Goal: Task Accomplishment & Management: Manage account settings

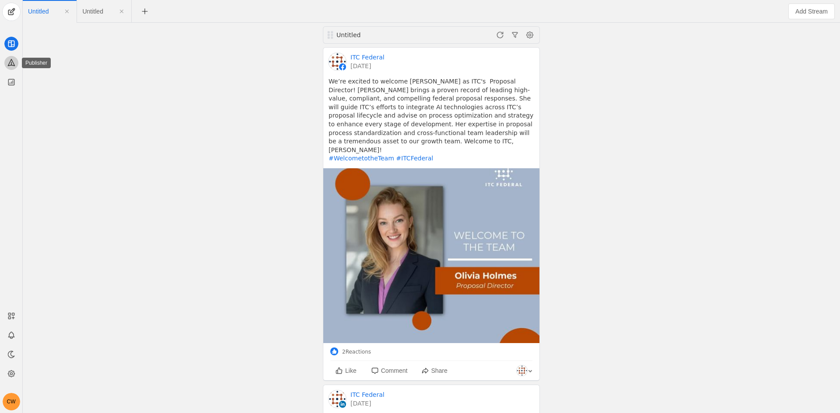
click at [10, 61] on icon at bounding box center [11, 62] width 9 height 9
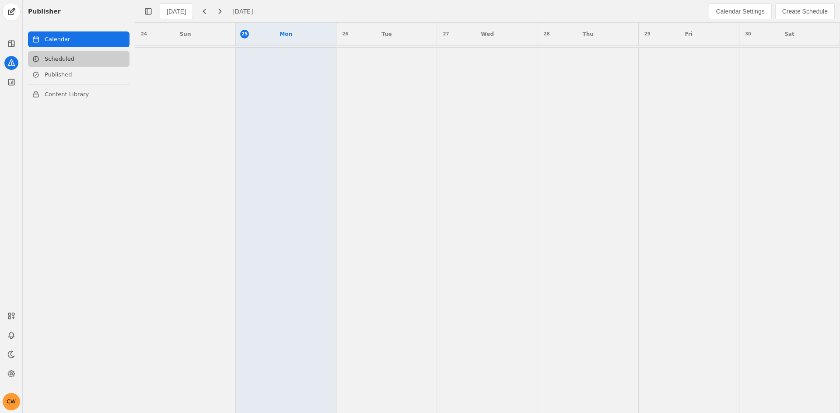
click at [76, 56] on link "Scheduled" at bounding box center [78, 59] width 101 height 16
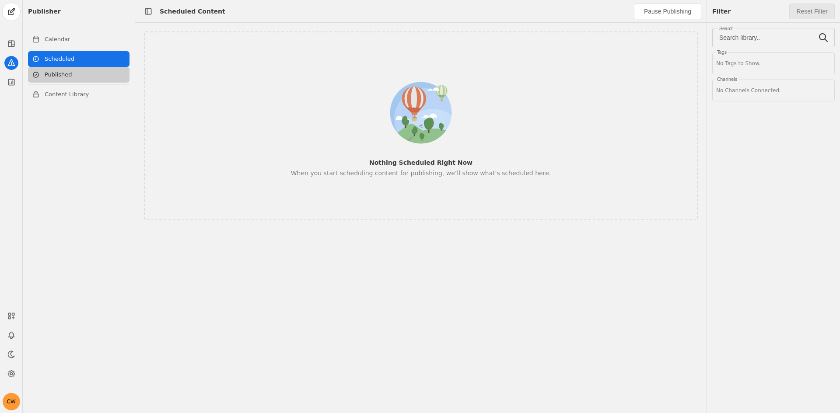
click at [75, 78] on link "Published" at bounding box center [78, 75] width 101 height 16
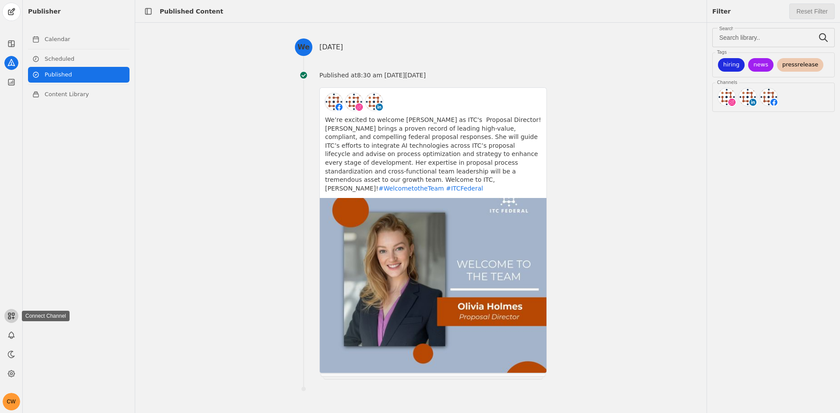
click at [11, 318] on icon at bounding box center [11, 316] width 9 height 9
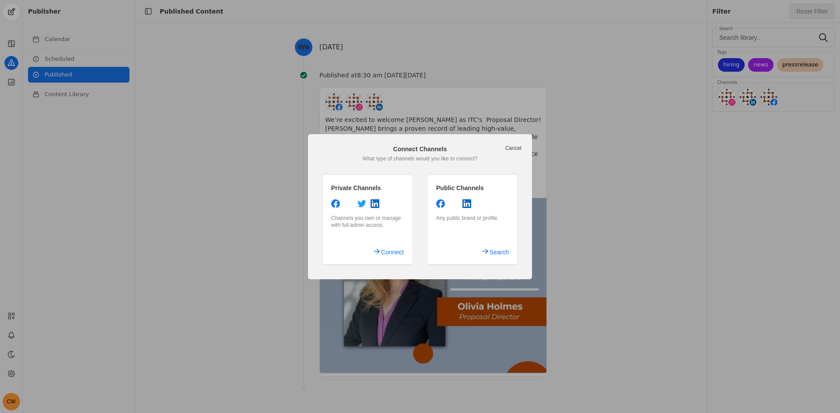
click at [510, 148] on link "Cancel" at bounding box center [513, 148] width 16 height 7
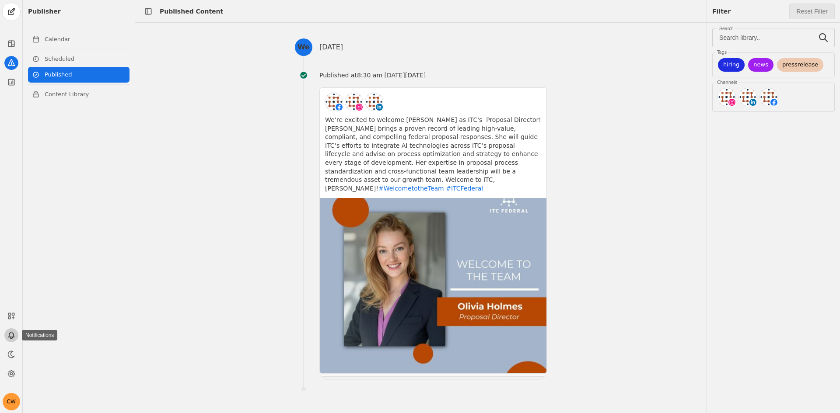
click at [10, 334] on icon at bounding box center [11, 335] width 9 height 9
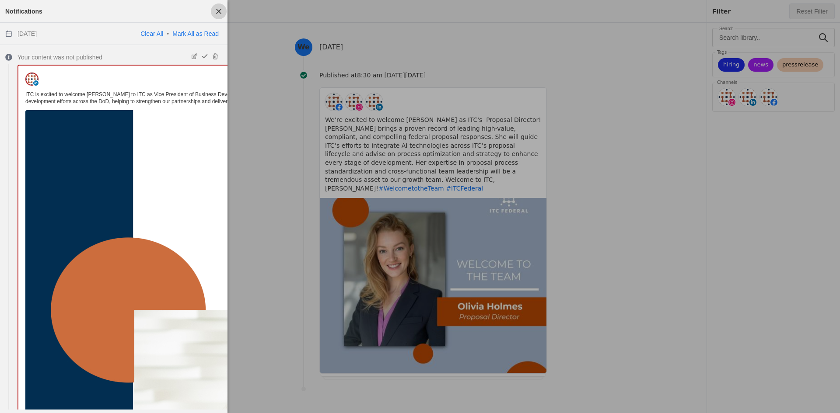
click at [219, 13] on span "button" at bounding box center [219, 11] width 16 height 16
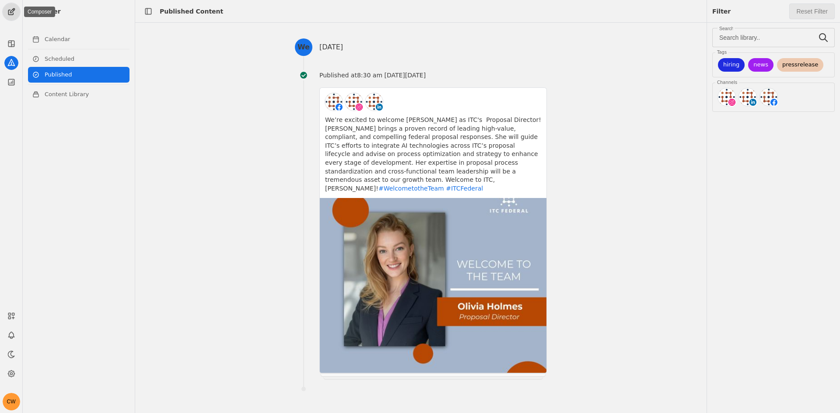
click at [8, 19] on span "undefined" at bounding box center [11, 11] width 17 height 17
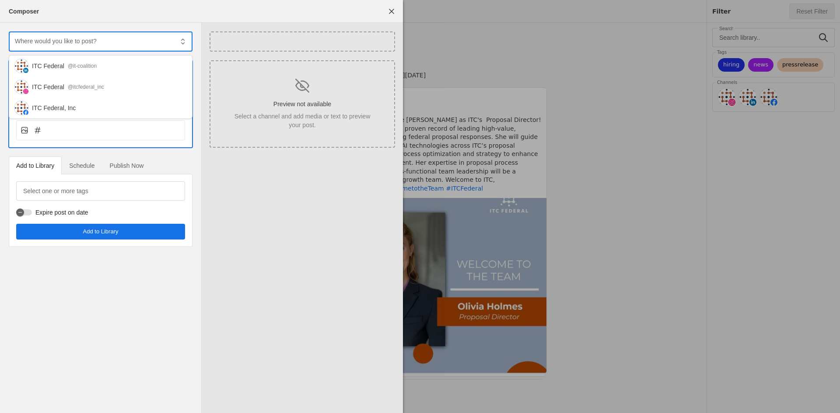
click at [60, 46] on div at bounding box center [93, 40] width 159 height 19
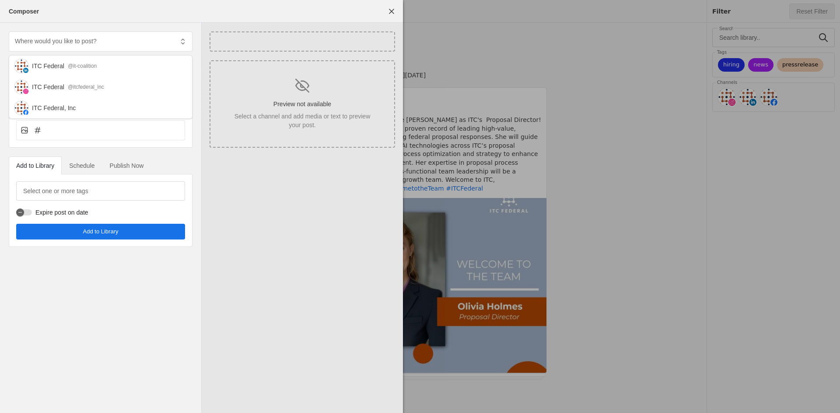
click at [94, 171] on span "Schedule" at bounding box center [81, 165] width 25 height 17
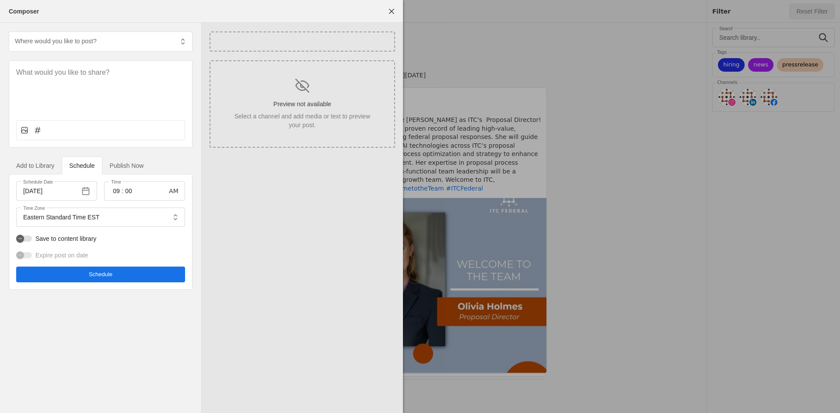
click at [41, 167] on span "Add to Library" at bounding box center [35, 166] width 38 height 6
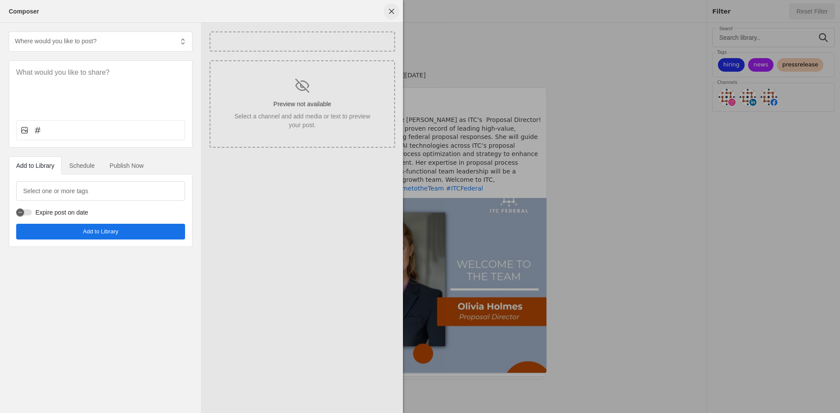
click at [393, 14] on span "undefined" at bounding box center [392, 11] width 16 height 16
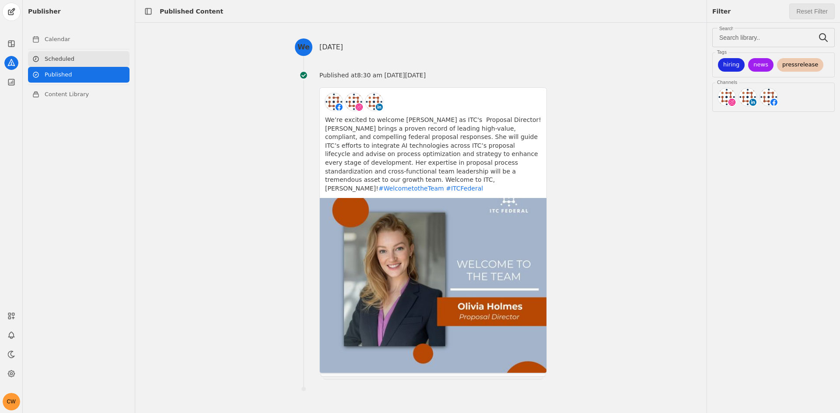
click at [35, 56] on icon at bounding box center [35, 59] width 7 height 7
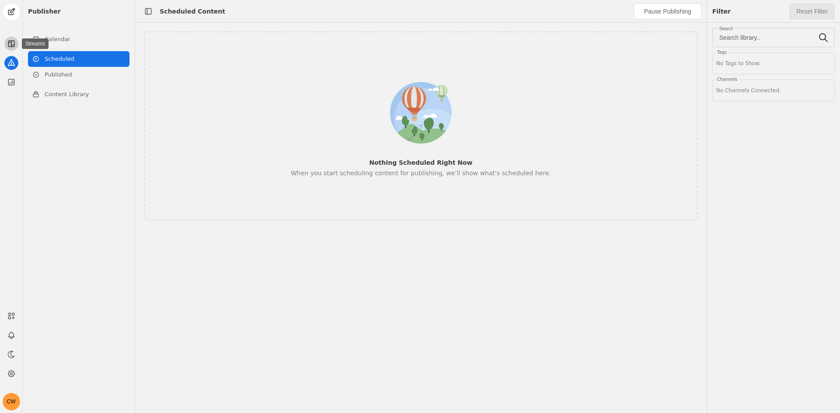
click at [17, 42] on app-icon at bounding box center [11, 44] width 14 height 14
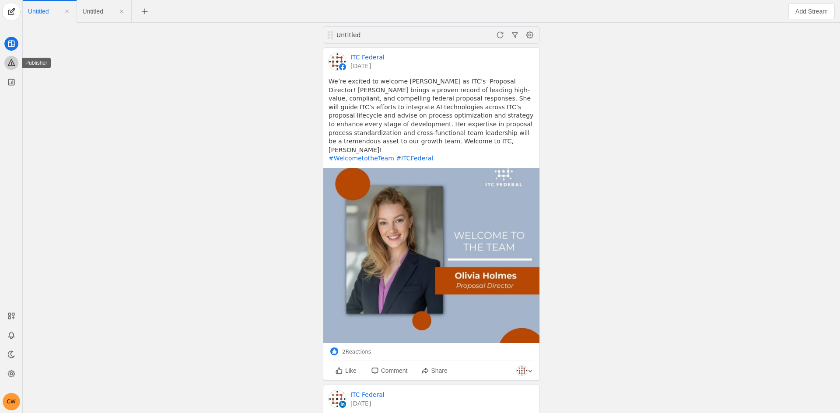
click at [16, 64] on app-icon at bounding box center [11, 63] width 14 height 14
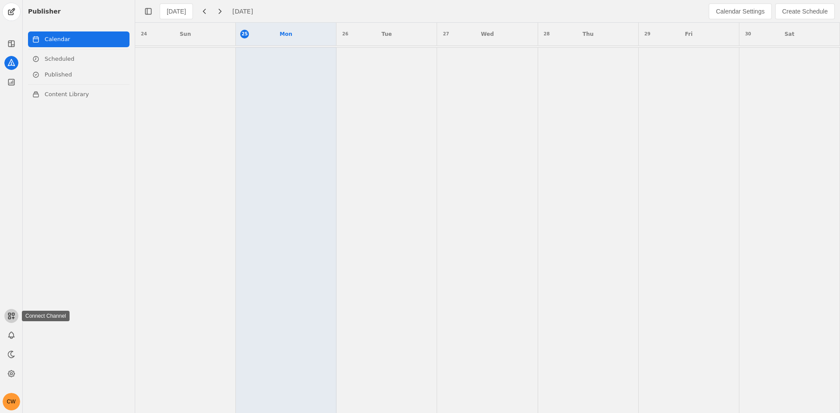
click at [11, 317] on icon at bounding box center [11, 316] width 9 height 9
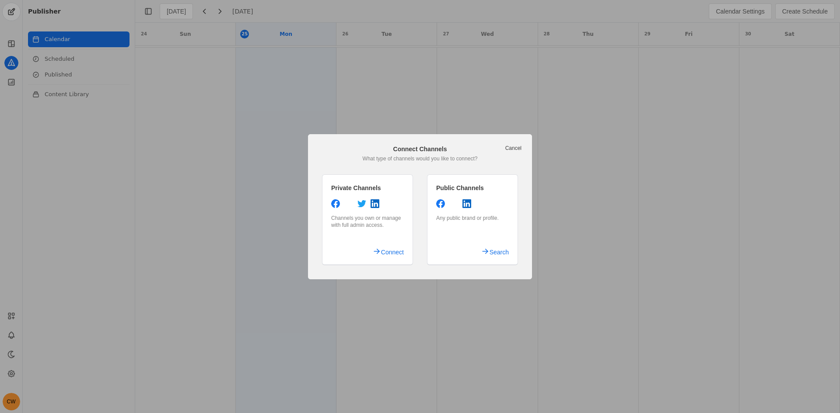
click at [519, 147] on link "Cancel" at bounding box center [513, 148] width 16 height 7
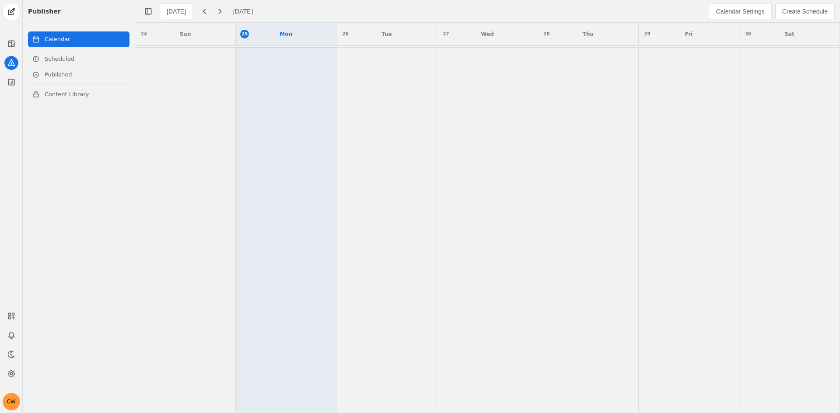
click at [4, 345] on div "CW" at bounding box center [11, 357] width 22 height 107
click at [14, 335] on icon at bounding box center [11, 335] width 9 height 9
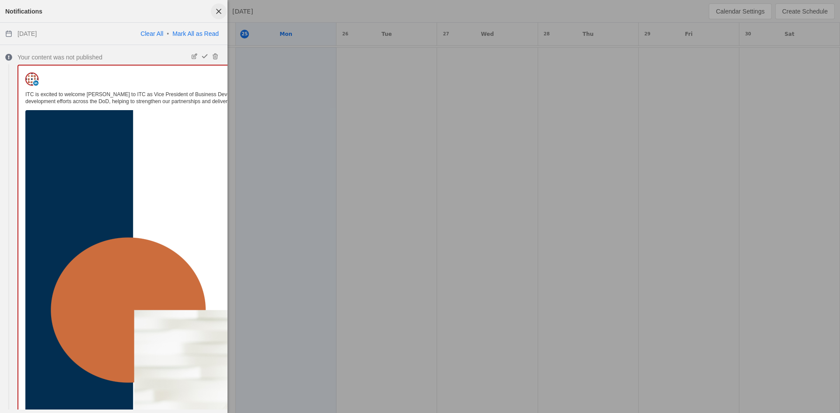
click at [219, 14] on span "button" at bounding box center [219, 11] width 16 height 16
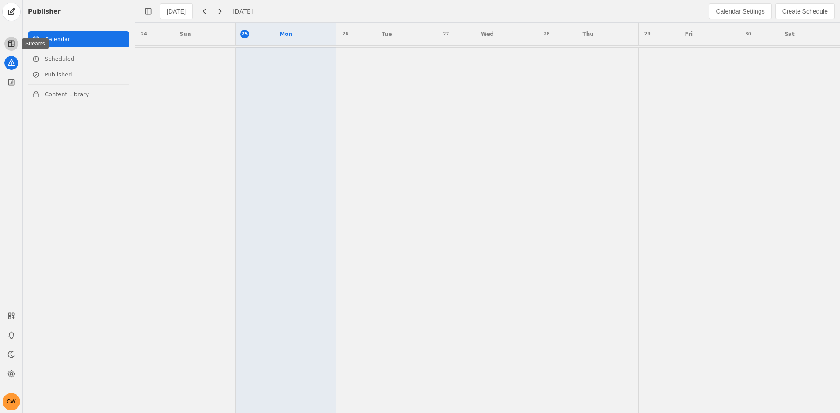
click at [14, 41] on icon at bounding box center [11, 43] width 9 height 9
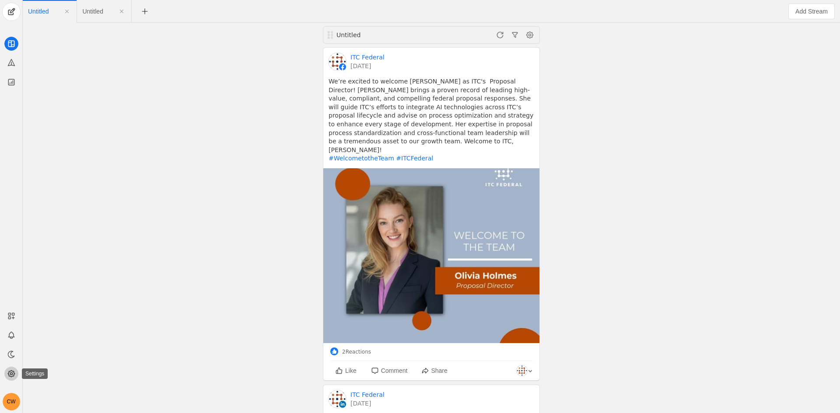
click at [10, 377] on icon at bounding box center [11, 374] width 9 height 9
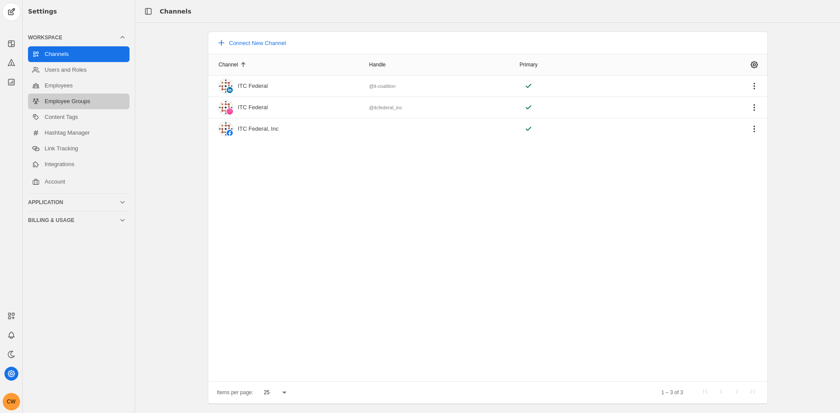
click at [81, 105] on link "Employee Groups" at bounding box center [78, 102] width 101 height 16
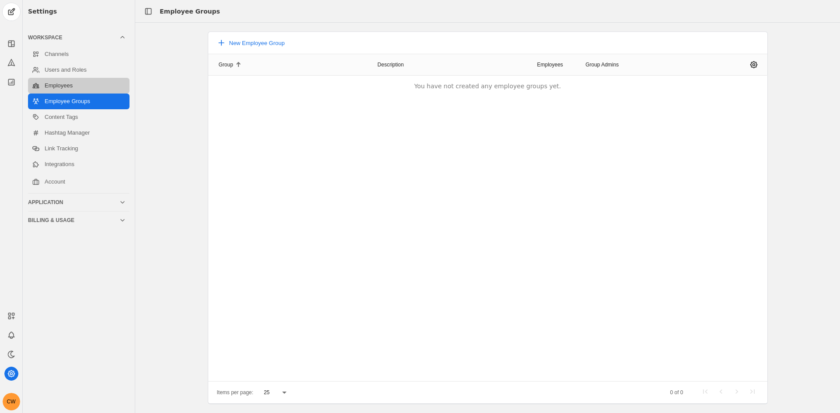
click at [71, 83] on link "Employees" at bounding box center [78, 86] width 101 height 16
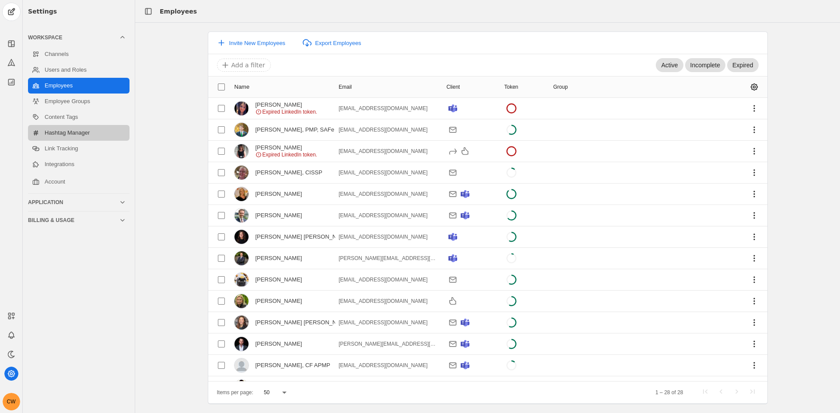
click at [73, 133] on link "Hashtag Manager" at bounding box center [78, 133] width 101 height 16
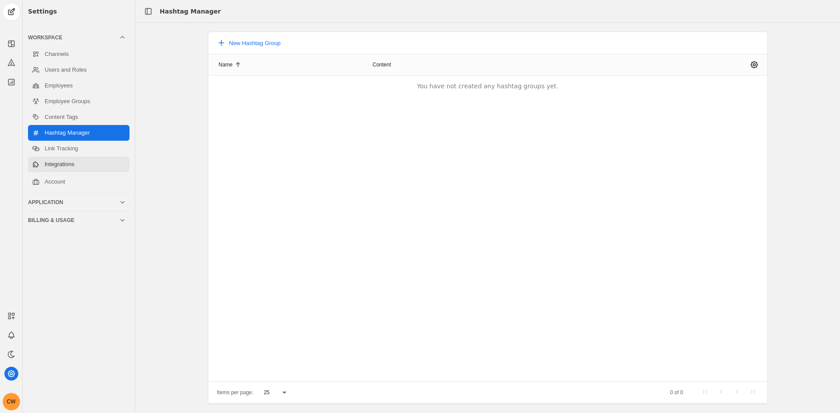
click at [73, 163] on link "Integrations" at bounding box center [78, 165] width 101 height 16
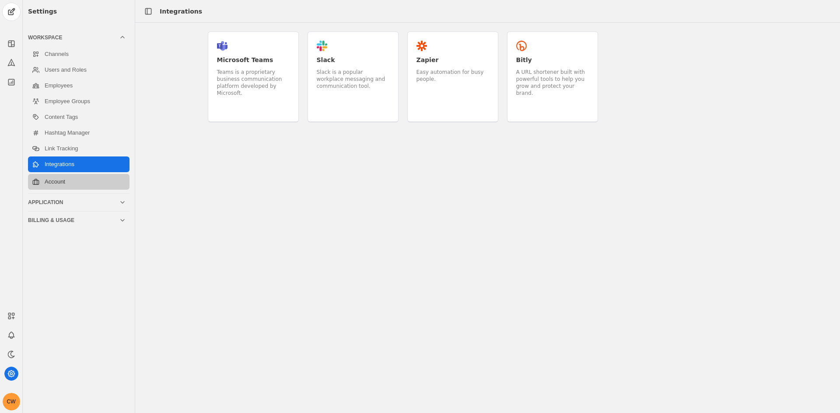
click at [73, 185] on link "Account" at bounding box center [78, 182] width 101 height 16
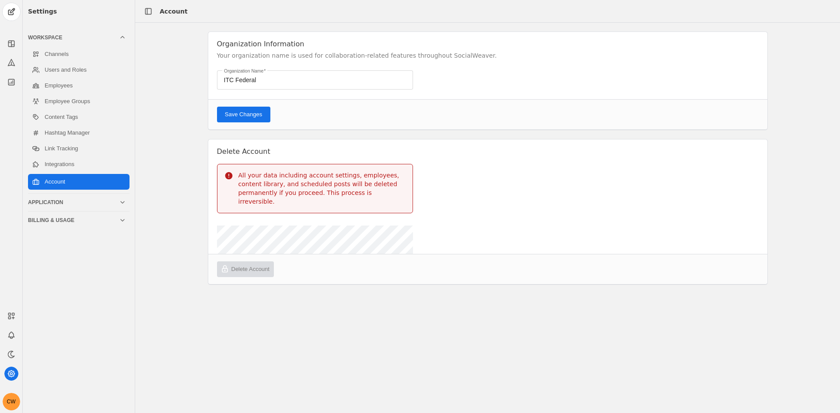
click at [73, 202] on div "Application" at bounding box center [73, 202] width 91 height 7
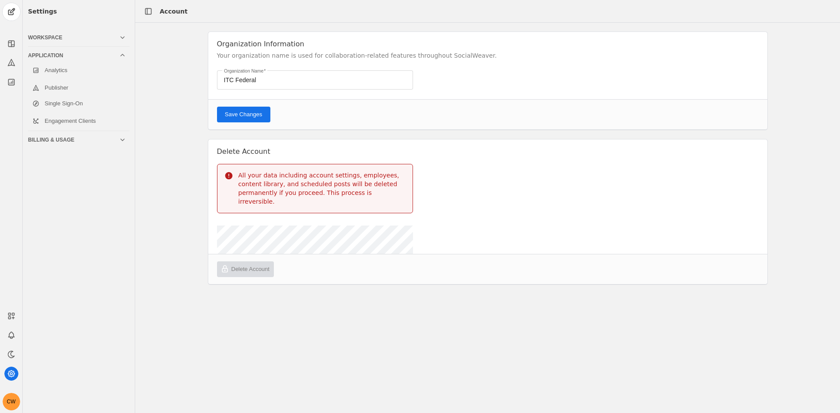
click at [51, 37] on div "Workspace" at bounding box center [73, 37] width 91 height 7
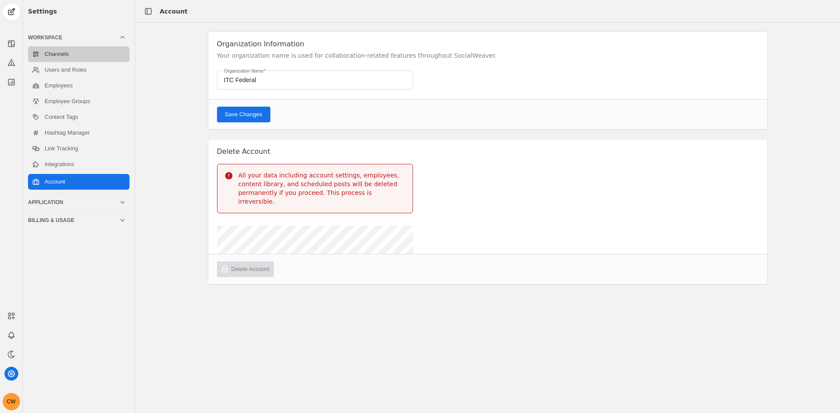
click at [62, 52] on link "Channels" at bounding box center [78, 54] width 101 height 16
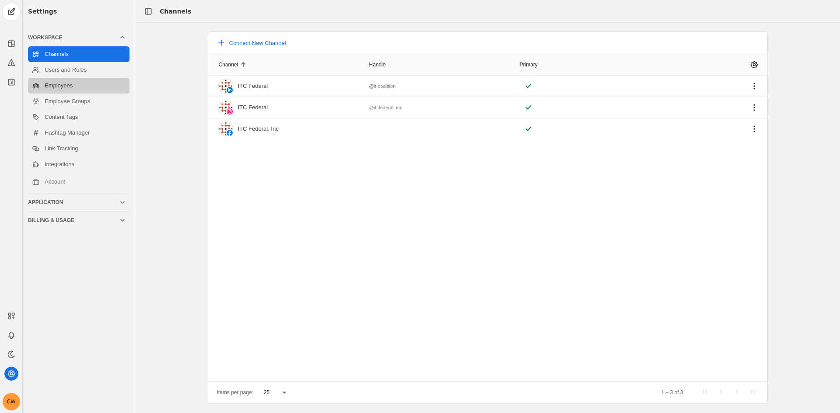
click at [53, 87] on link "Employees" at bounding box center [78, 86] width 101 height 16
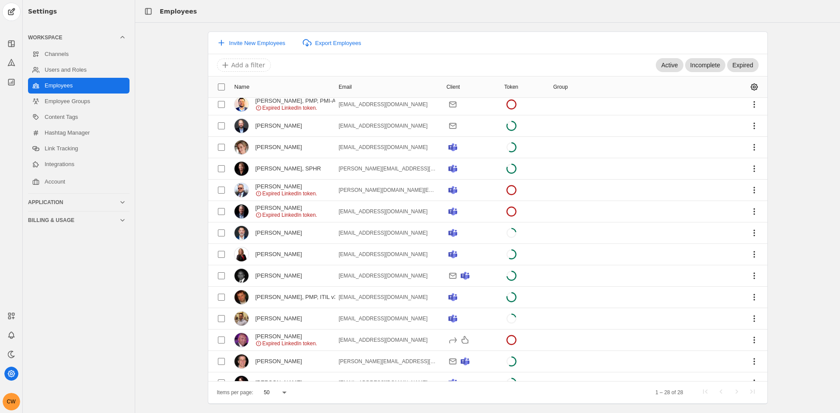
scroll to position [316, 0]
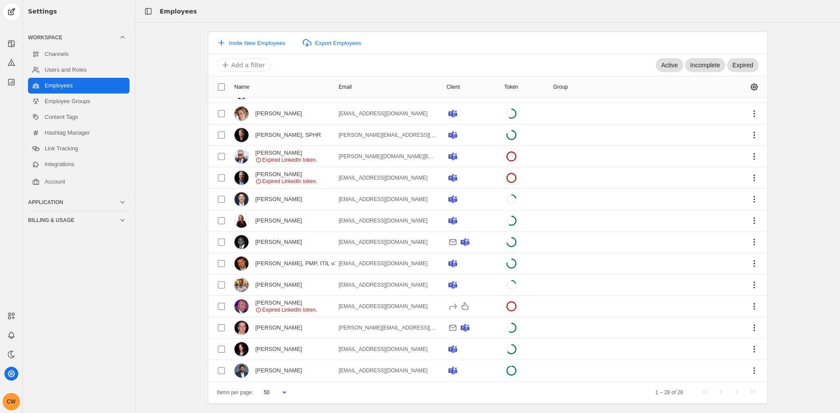
click at [279, 391] on icon at bounding box center [284, 392] width 10 height 10
click at [89, 245] on div at bounding box center [420, 206] width 840 height 413
click at [14, 44] on icon at bounding box center [11, 43] width 9 height 9
